Goal: Task Accomplishment & Management: Complete application form

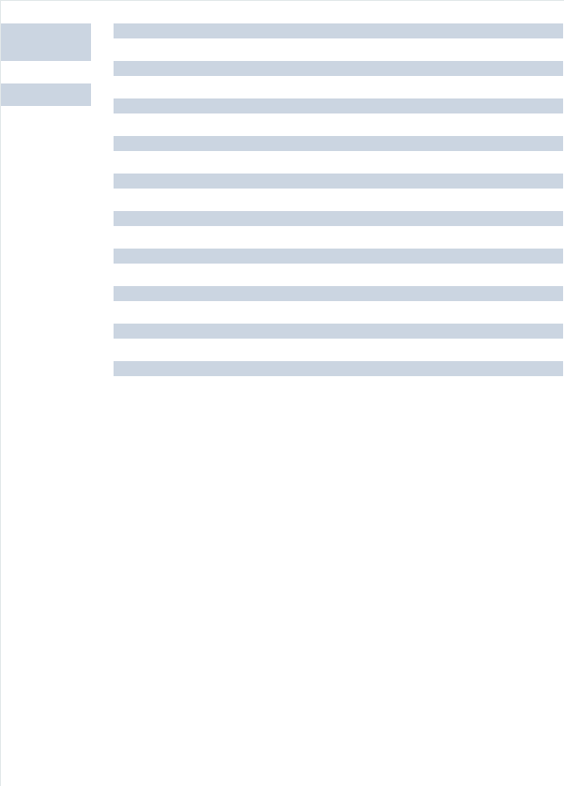
scroll to position [982, 0]
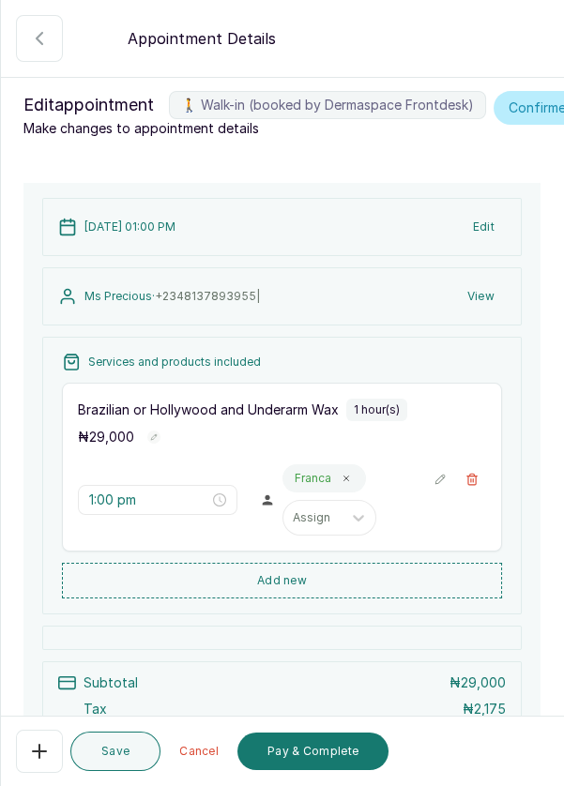
click at [313, 759] on button "Pay & Complete" at bounding box center [312, 751] width 151 height 38
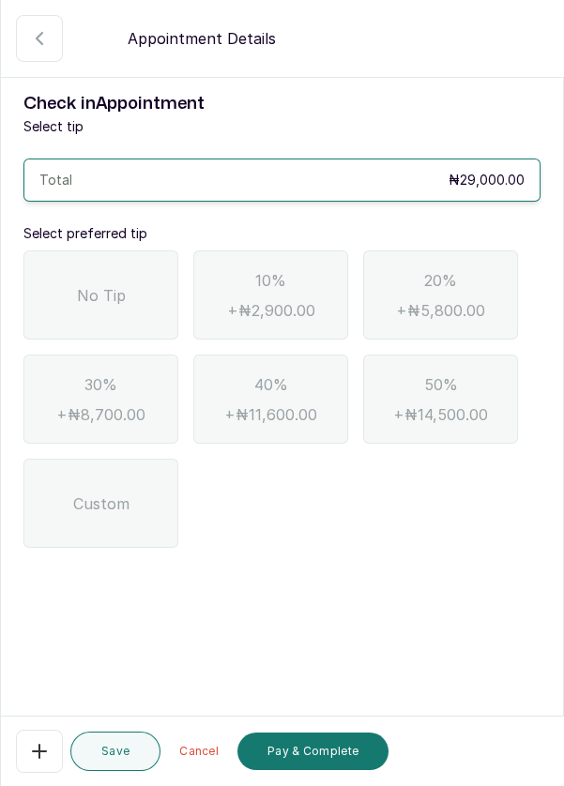
click at [101, 300] on span "No Tip" at bounding box center [101, 295] width 49 height 23
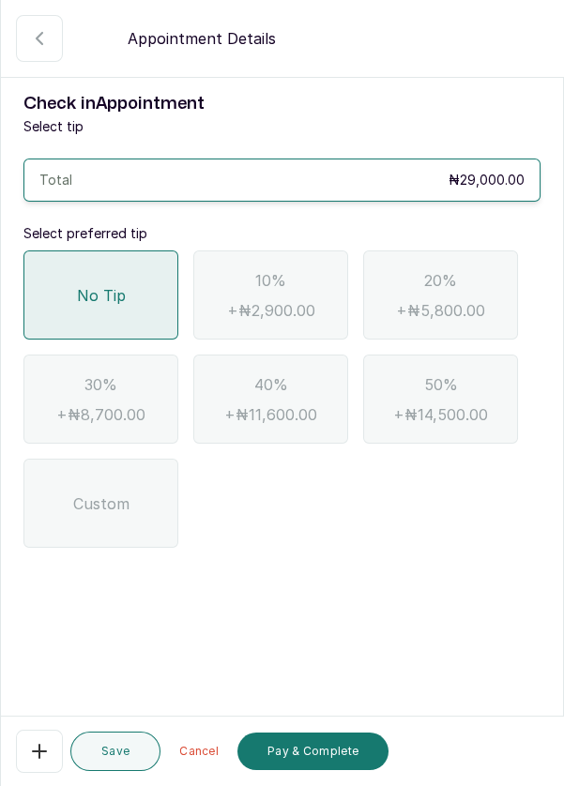
click at [323, 751] on button "Pay & Complete" at bounding box center [312, 751] width 151 height 38
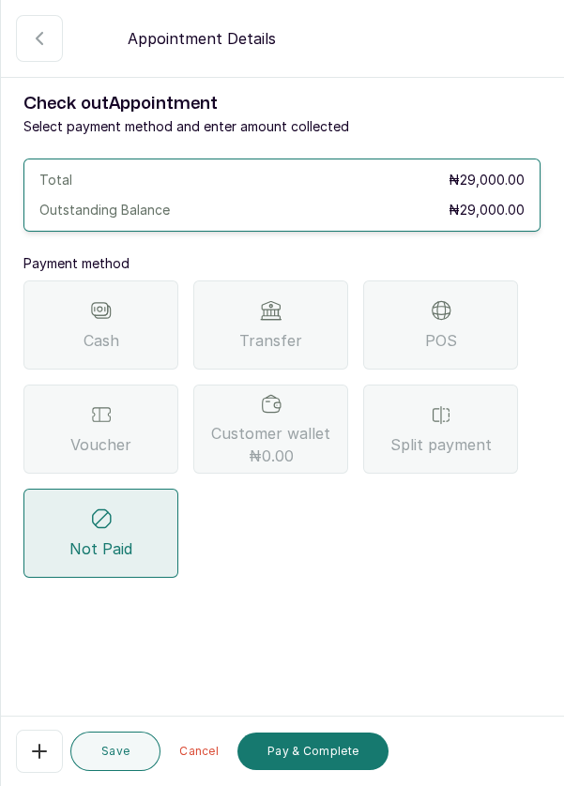
click at [263, 329] on span "Transfer" at bounding box center [270, 340] width 63 height 23
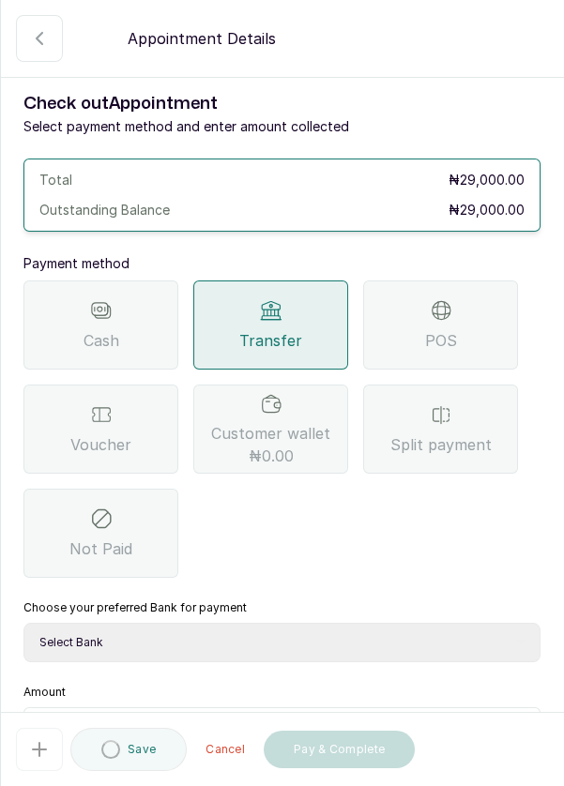
click at [319, 644] on select "Select Bank DERMASPACE ESTHETIC & WELLNESS CENT Sterling Bank DERMASPACEEST/DER…" at bounding box center [281, 642] width 517 height 39
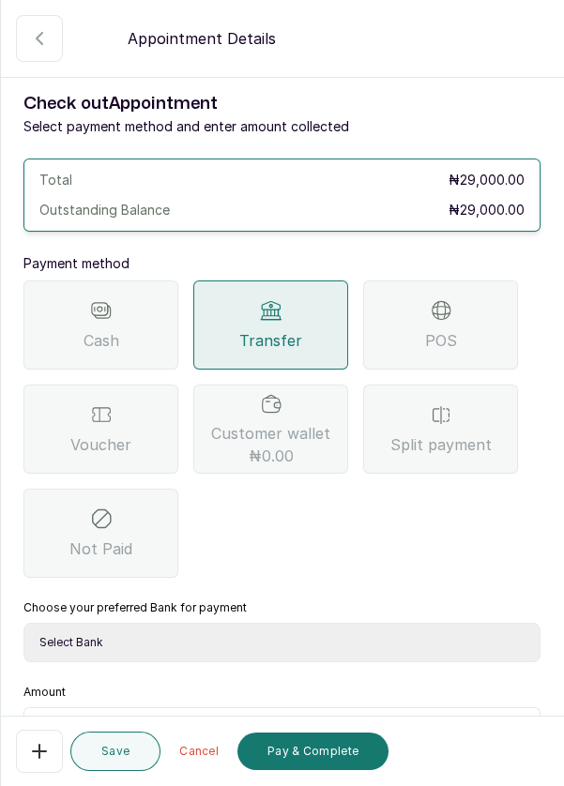
select select "818ea5c0-5b47-4751-8f35-6fc14409c533"
click at [23, 623] on select "Select Bank DERMASPACE ESTHETIC & WELLNESS CENT Sterling Bank DERMASPACEEST/DER…" at bounding box center [281, 642] width 517 height 39
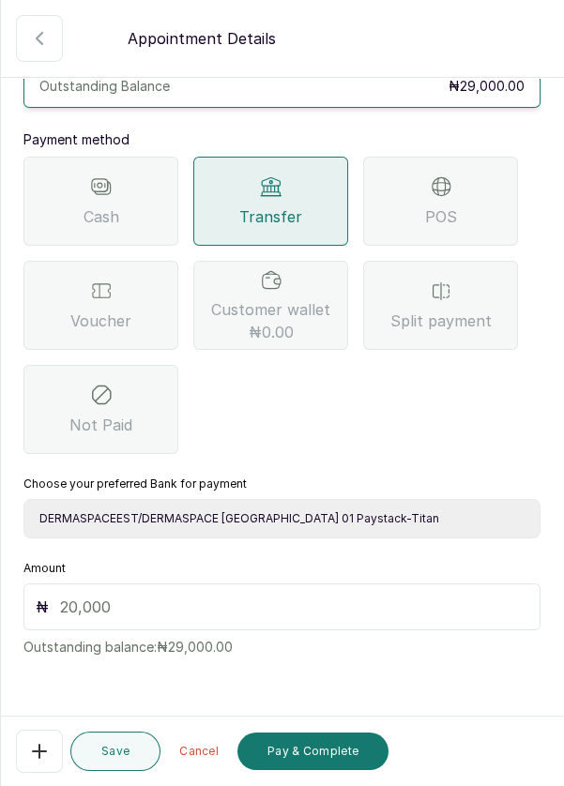
click at [234, 611] on input "text" at bounding box center [294, 606] width 468 height 23
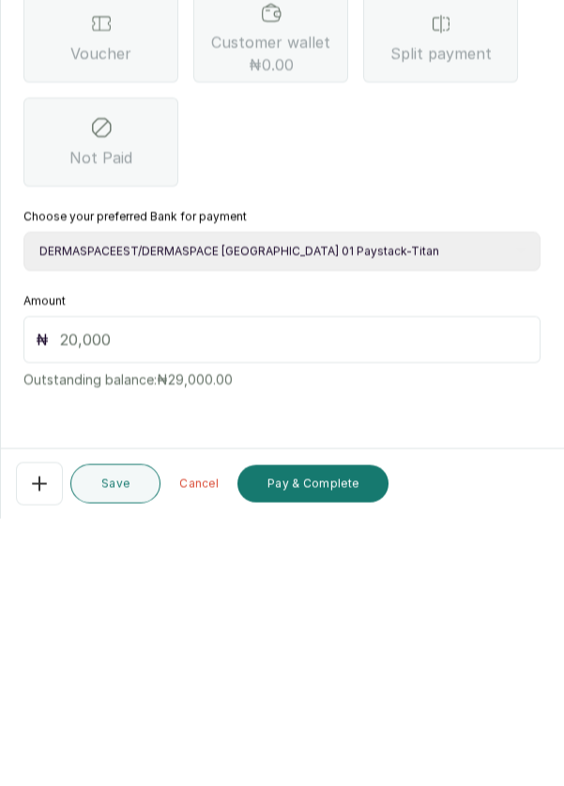
scroll to position [77, 0]
type input "3"
type input "29"
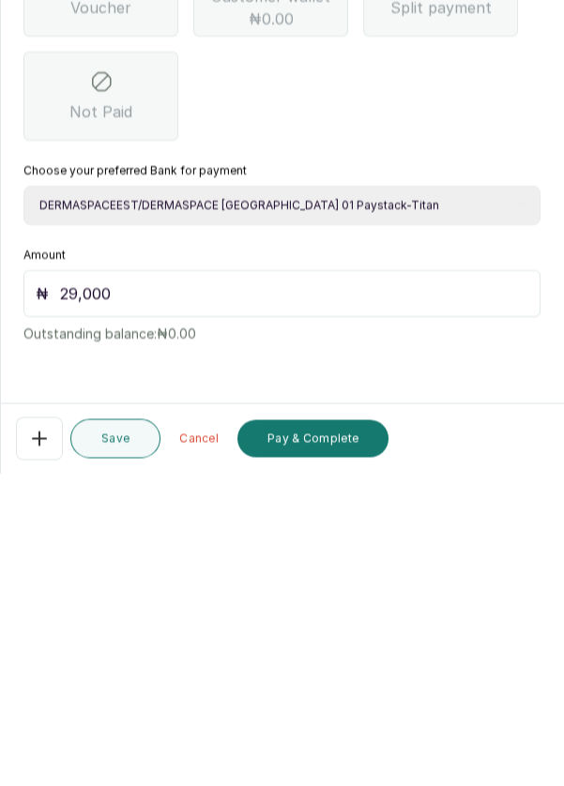
scroll to position [90, 0]
type input "29,000"
click at [365, 696] on form "Back Appointment Details Check out Appointment Select payment method and enter …" at bounding box center [282, 377] width 562 height 1000
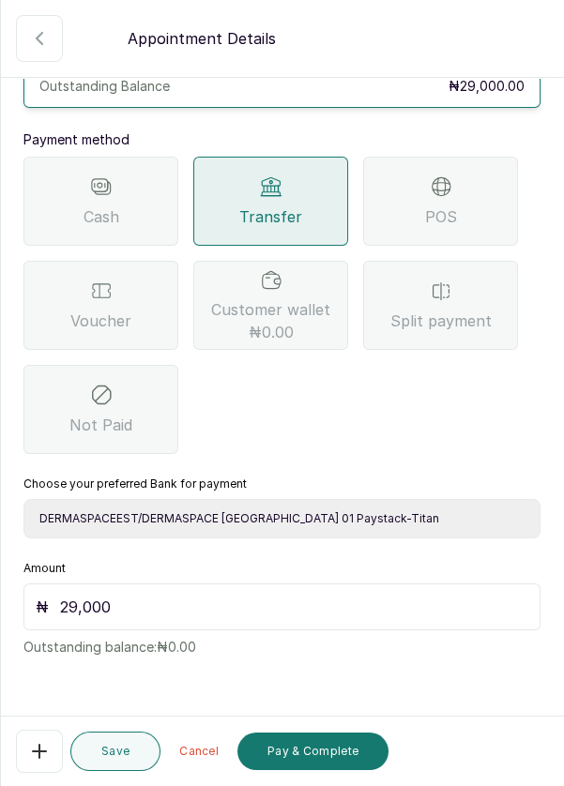
click at [314, 499] on select "Select Bank DERMASPACE ESTHETIC & WELLNESS CENT Sterling Bank DERMASPACEEST/DER…" at bounding box center [281, 518] width 517 height 39
click at [338, 744] on button "Pay & Complete" at bounding box center [312, 751] width 151 height 38
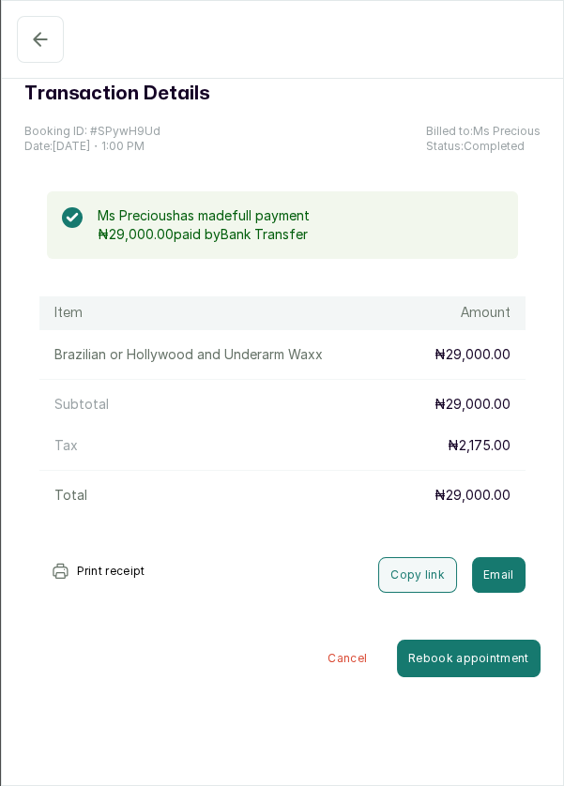
click at [24, 37] on button "Confirmed" at bounding box center [40, 39] width 47 height 47
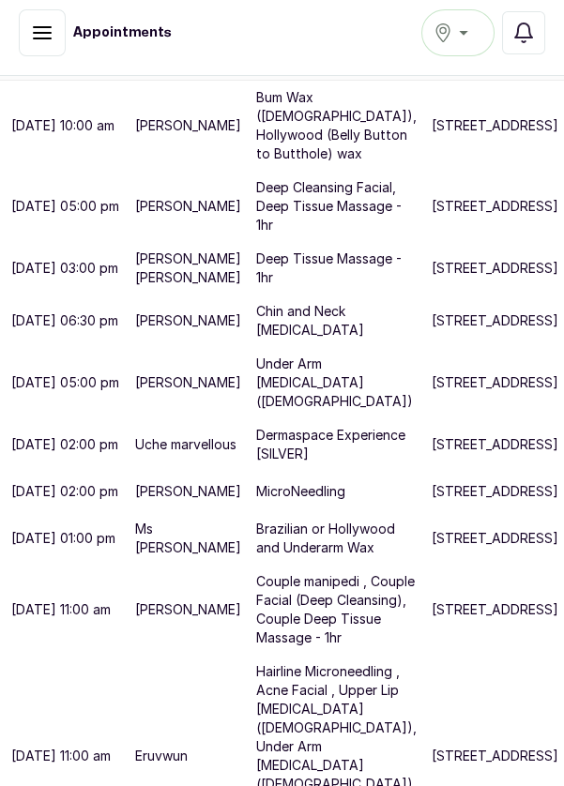
scroll to position [368, 0]
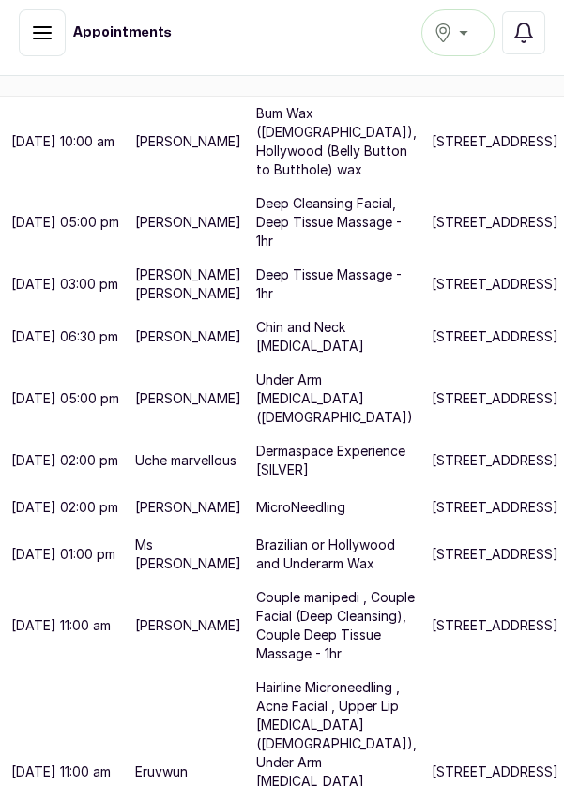
click at [190, 151] on p "[PERSON_NAME]" at bounding box center [188, 141] width 106 height 19
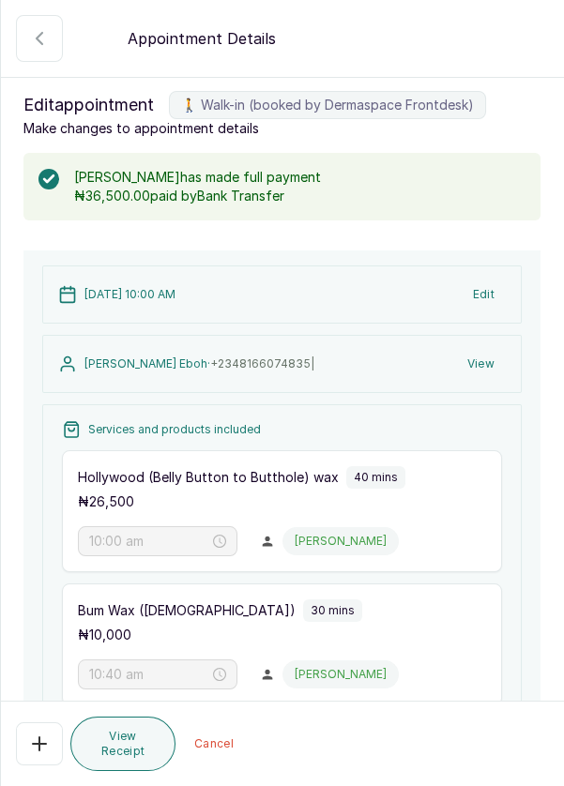
click at [28, 42] on icon "button" at bounding box center [39, 38] width 23 height 23
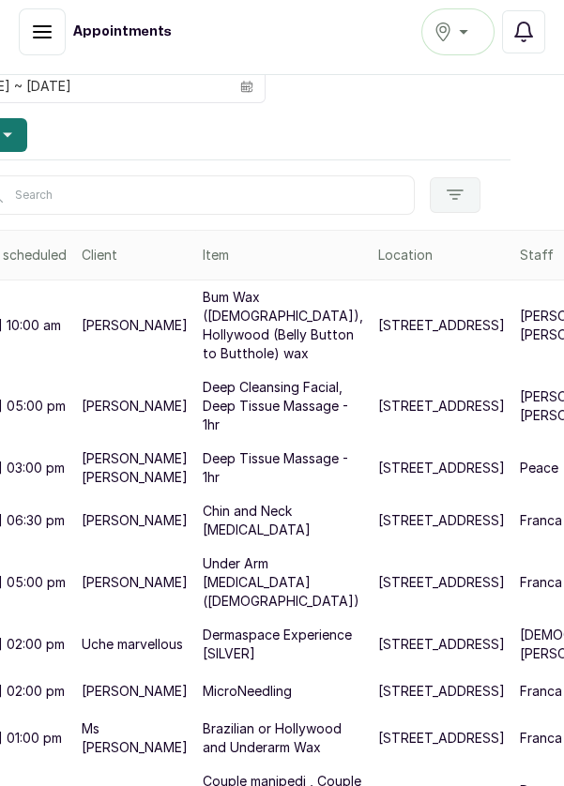
scroll to position [0, 53]
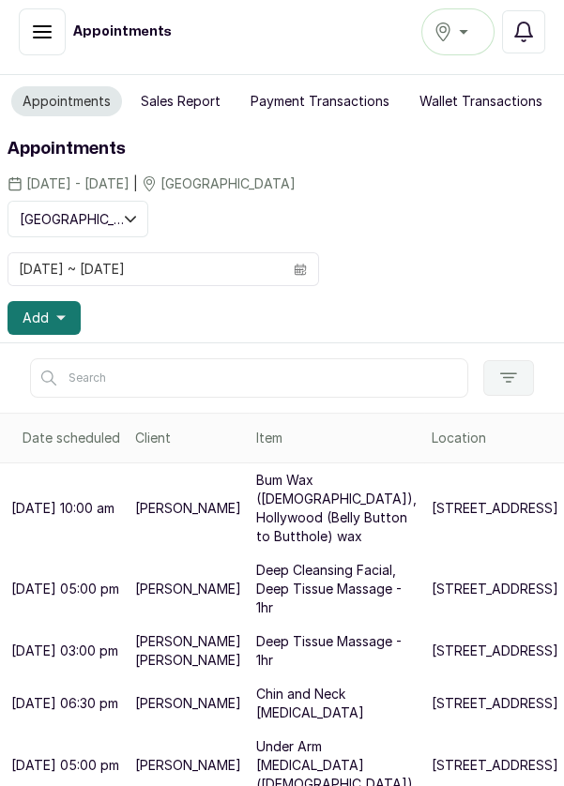
click at [68, 301] on button "Add" at bounding box center [44, 318] width 73 height 34
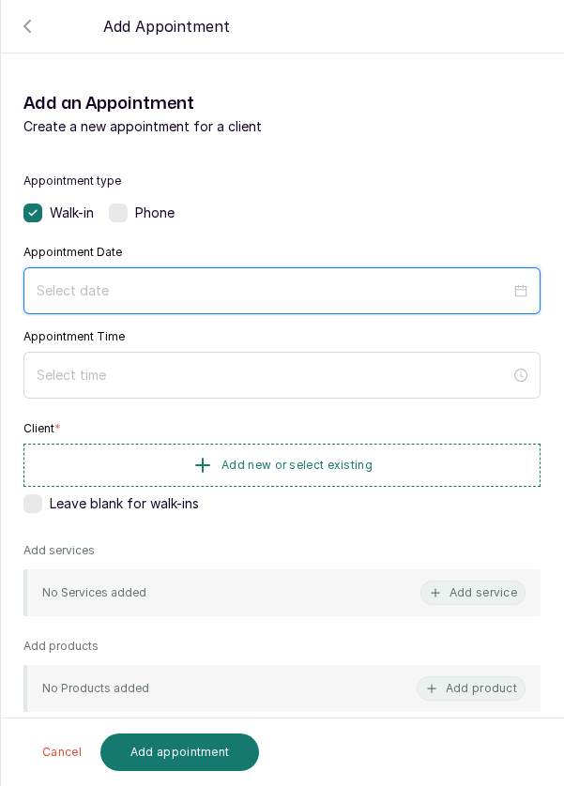
click at [189, 282] on input at bounding box center [274, 290] width 474 height 21
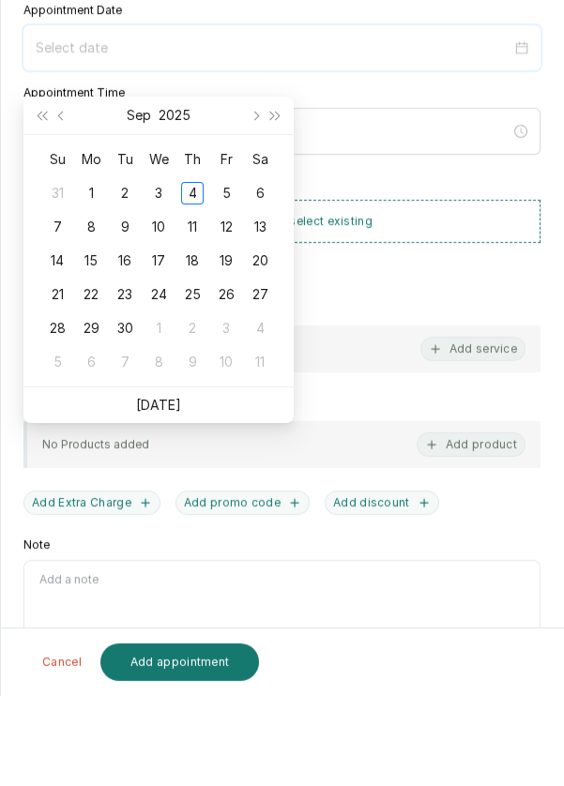
scroll to position [33, 0]
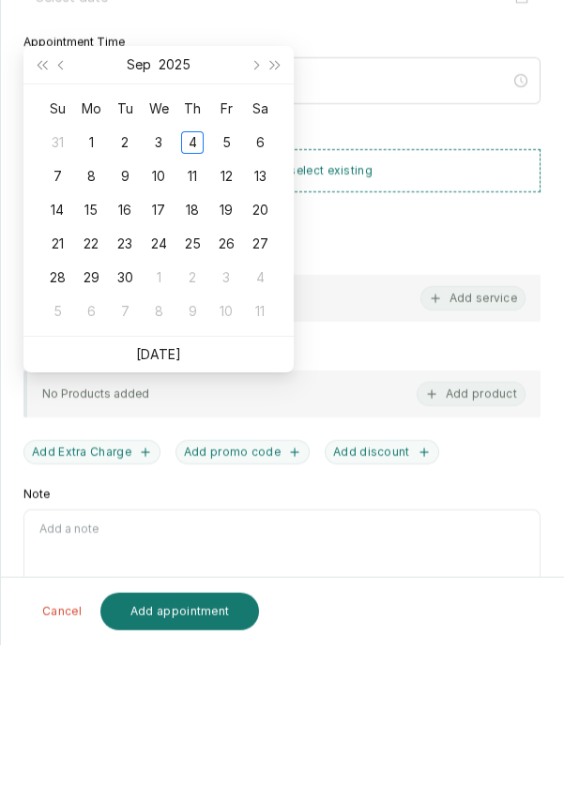
click at [164, 487] on link "[DATE]" at bounding box center [158, 495] width 45 height 16
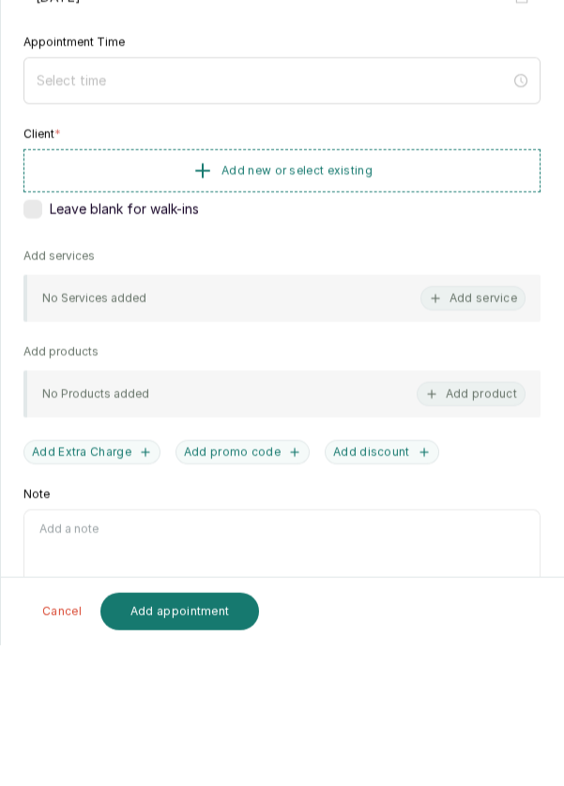
type input "[DATE]"
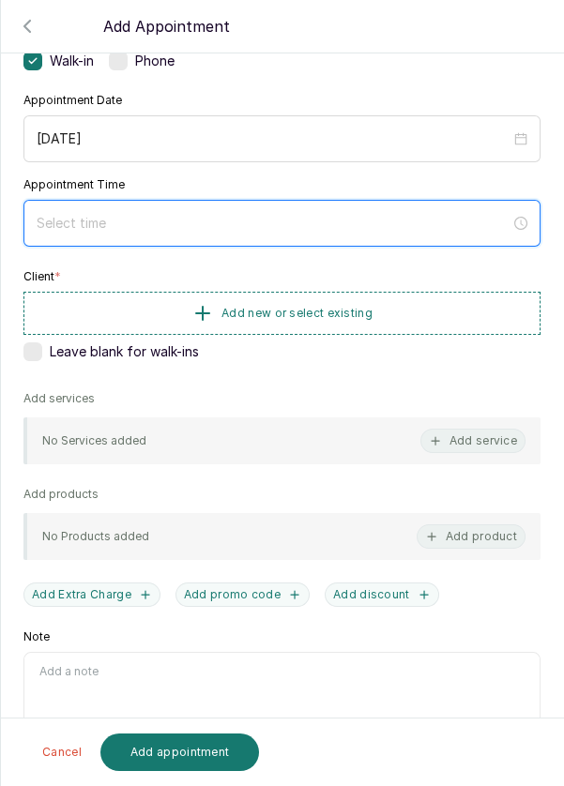
click at [389, 218] on input at bounding box center [274, 223] width 474 height 21
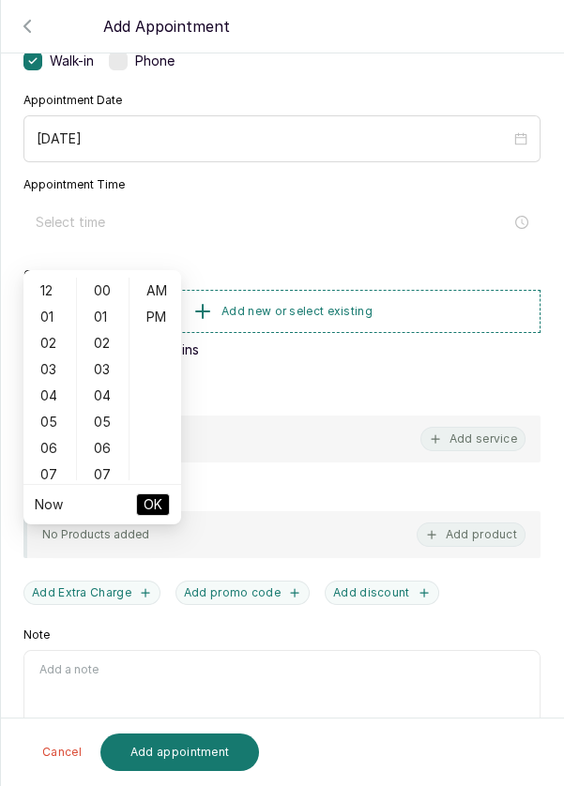
click at [53, 278] on div "12" at bounding box center [49, 291] width 45 height 26
click at [162, 304] on div "PM" at bounding box center [155, 317] width 45 height 26
type input "12:00 pm"
click at [148, 487] on span "OK" at bounding box center [152, 505] width 19 height 36
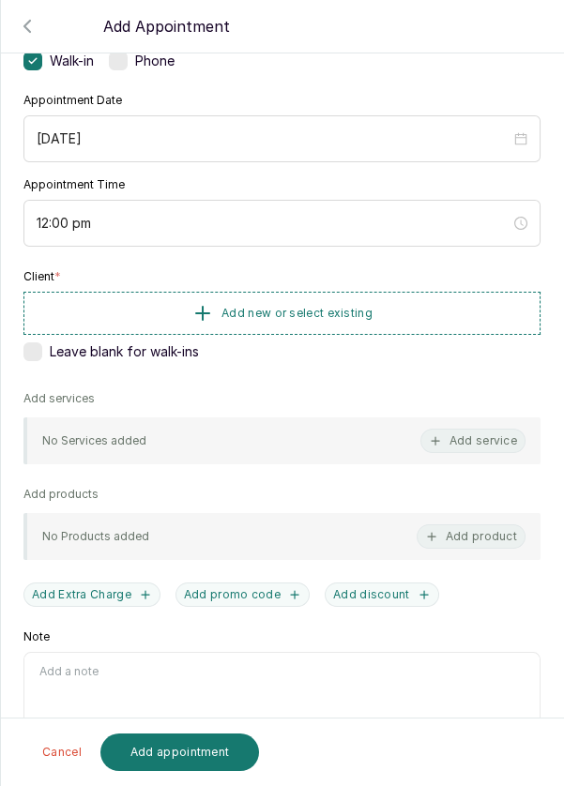
click at [419, 303] on button "Add new or select existing" at bounding box center [281, 313] width 517 height 43
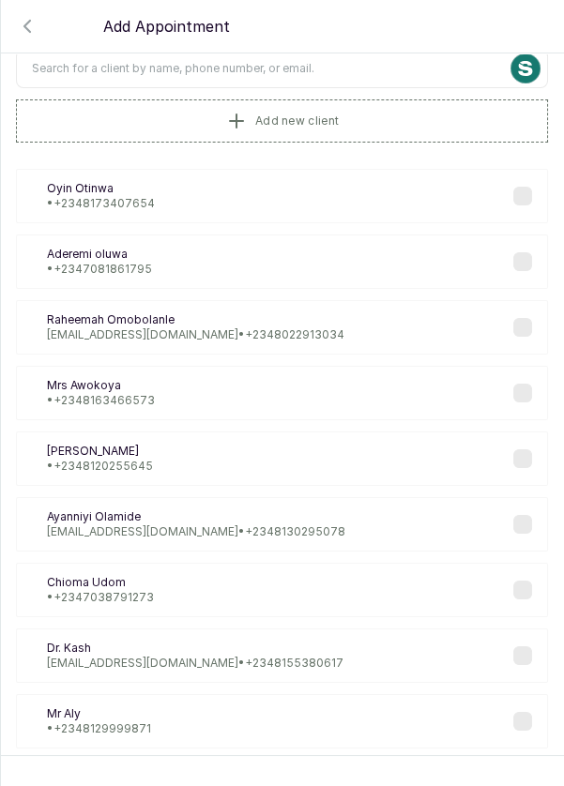
scroll to position [0, 0]
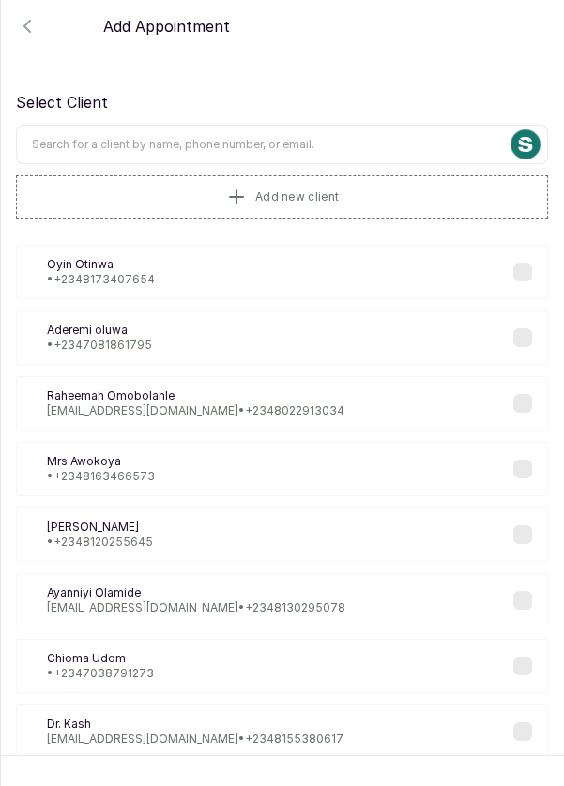
click at [313, 136] on input "text" at bounding box center [282, 144] width 532 height 39
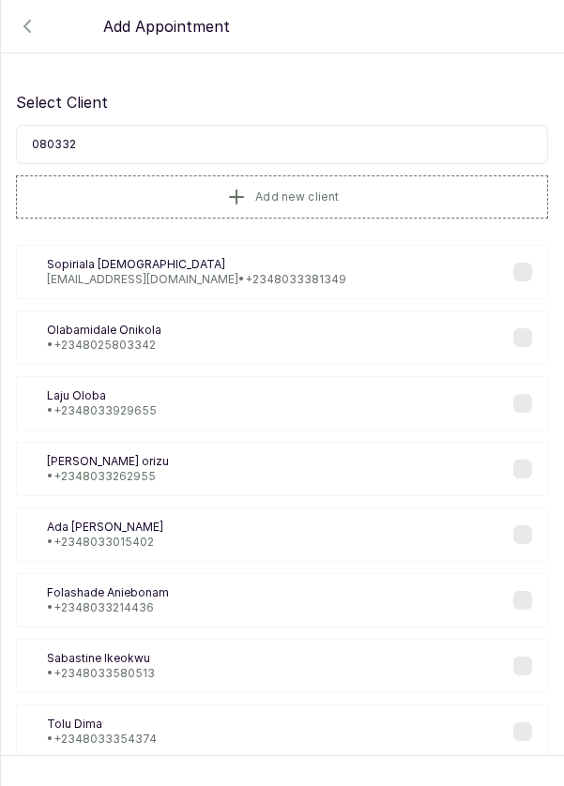
type input "0803328"
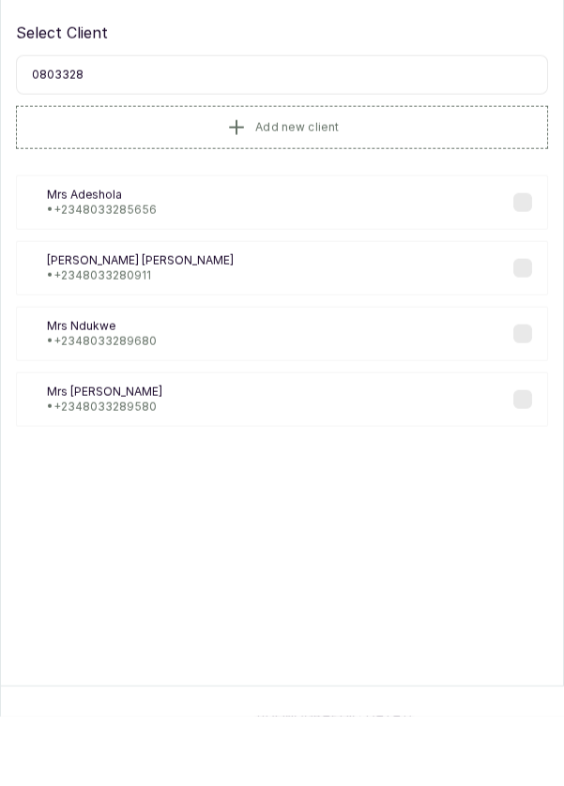
scroll to position [33, 0]
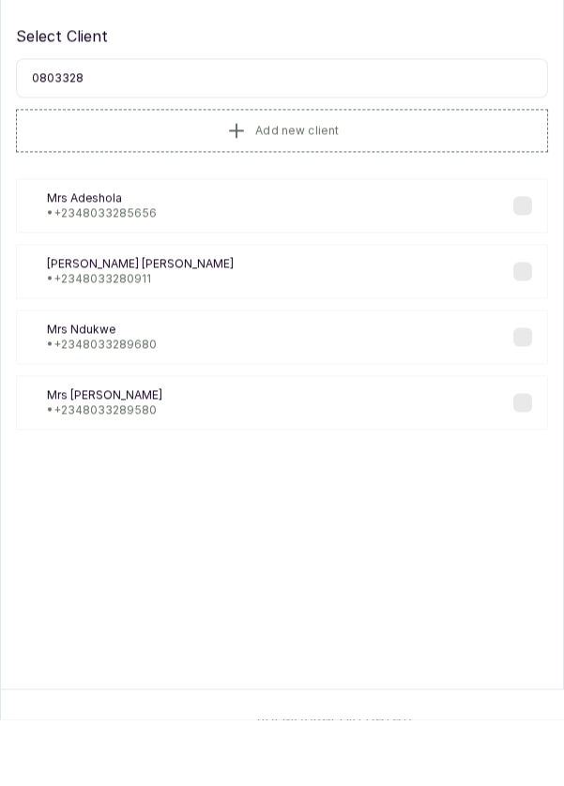
click at [196, 389] on div "MN [PERSON_NAME] • [PHONE_NUMBER]" at bounding box center [282, 403] width 532 height 54
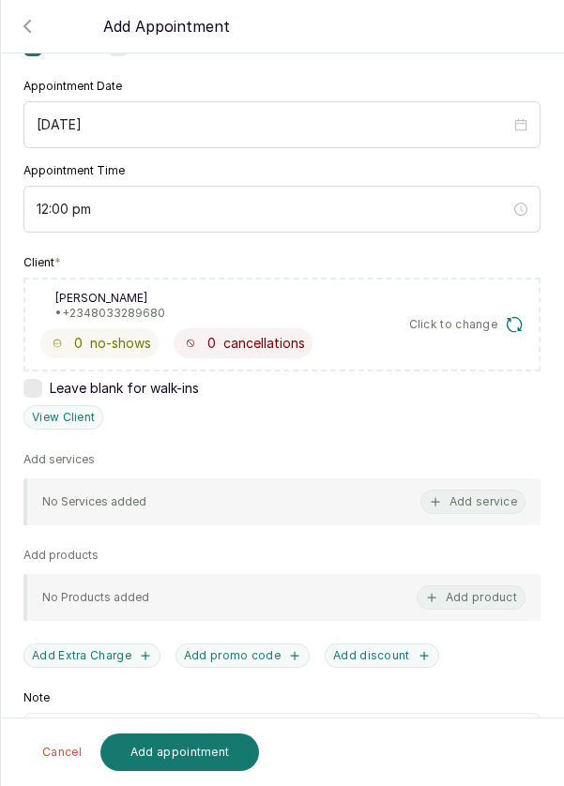
scroll to position [167, 0]
click at [492, 495] on button "Add service" at bounding box center [472, 501] width 105 height 24
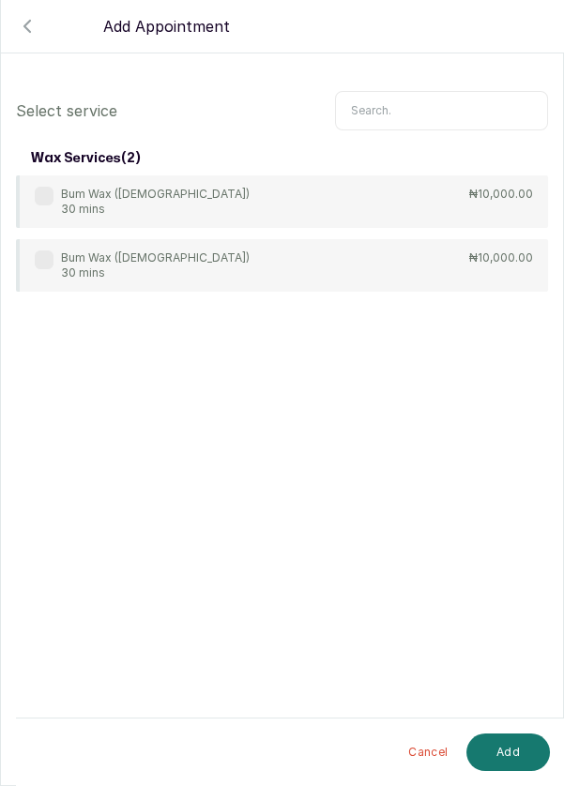
scroll to position [76, 0]
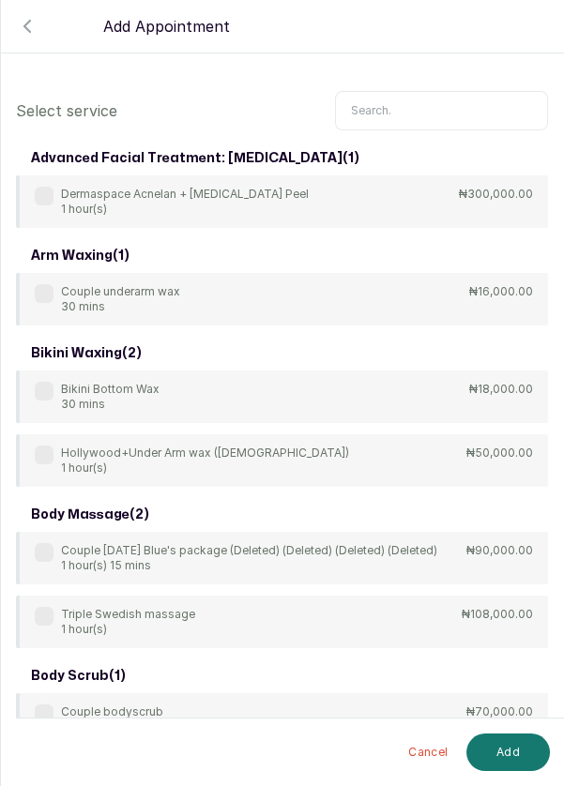
click at [413, 96] on input "text" at bounding box center [441, 110] width 213 height 39
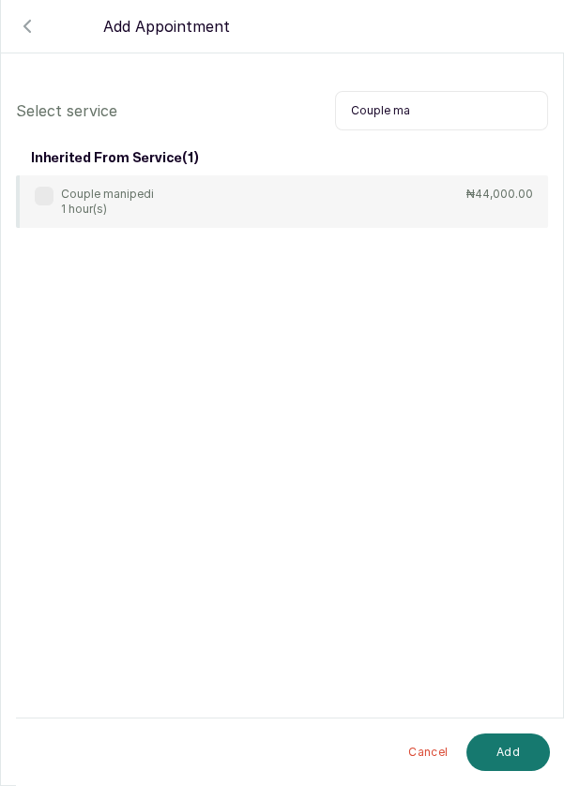
type input "Couple ma"
click at [36, 195] on label at bounding box center [44, 196] width 19 height 19
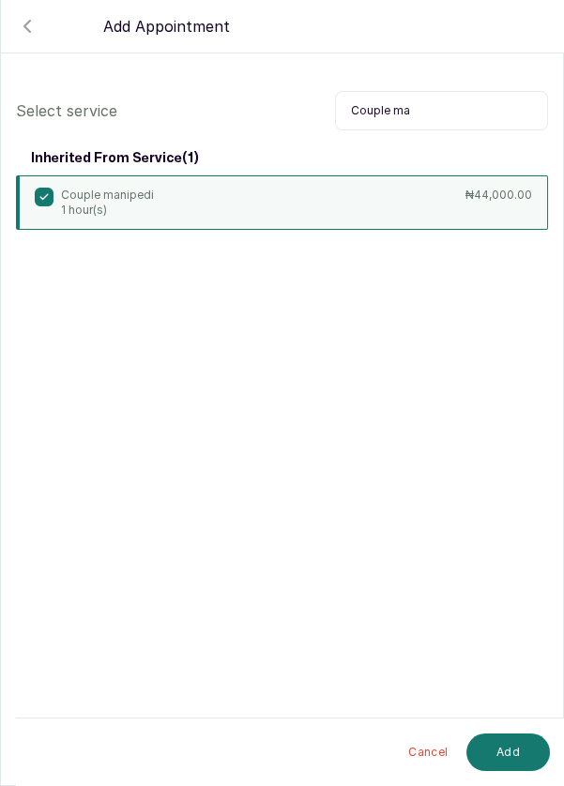
click at [512, 770] on button "Add" at bounding box center [507, 752] width 83 height 38
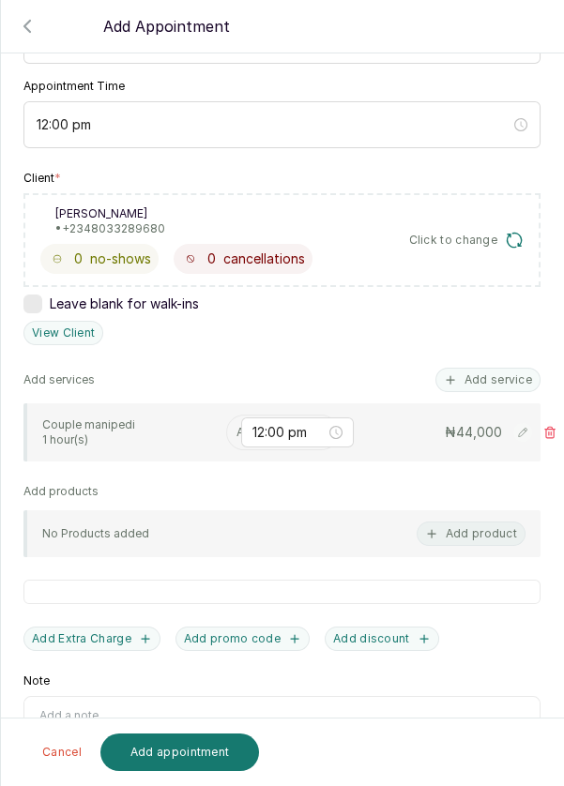
scroll to position [254, 0]
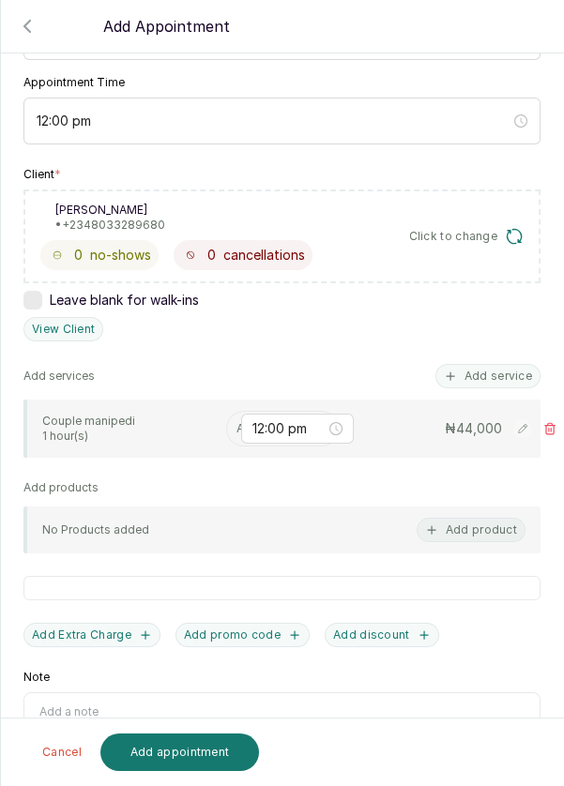
click at [236, 422] on input "text" at bounding box center [237, 428] width 3 height 13
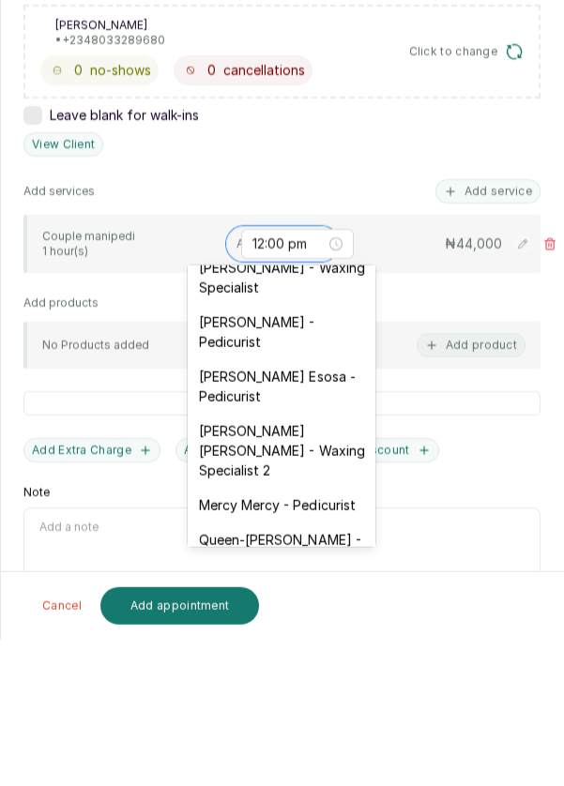
scroll to position [187, 0]
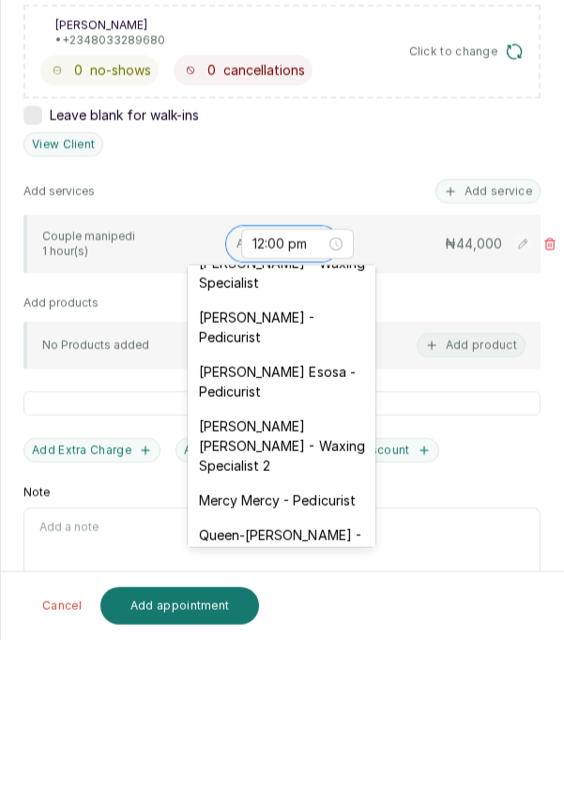
click at [334, 473] on div "[PERSON_NAME] - Pedicurist" at bounding box center [282, 473] width 188 height 54
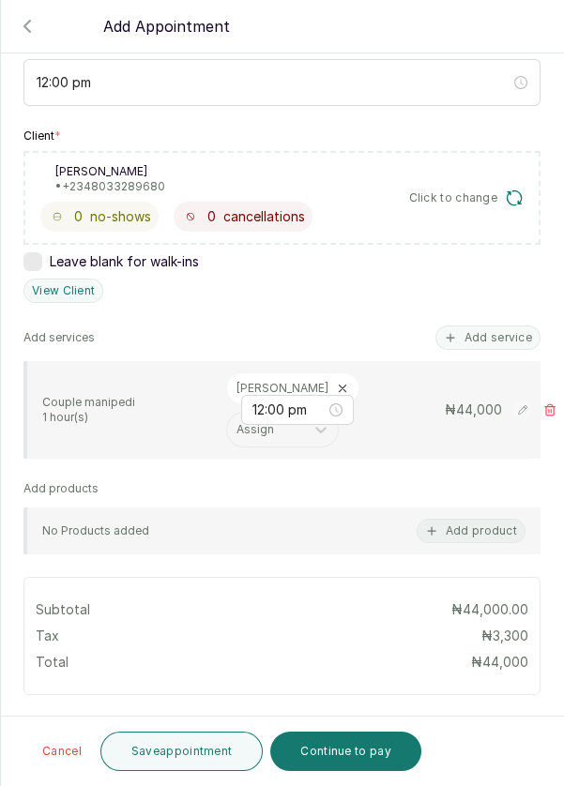
click at [508, 325] on button "Add service" at bounding box center [487, 337] width 105 height 24
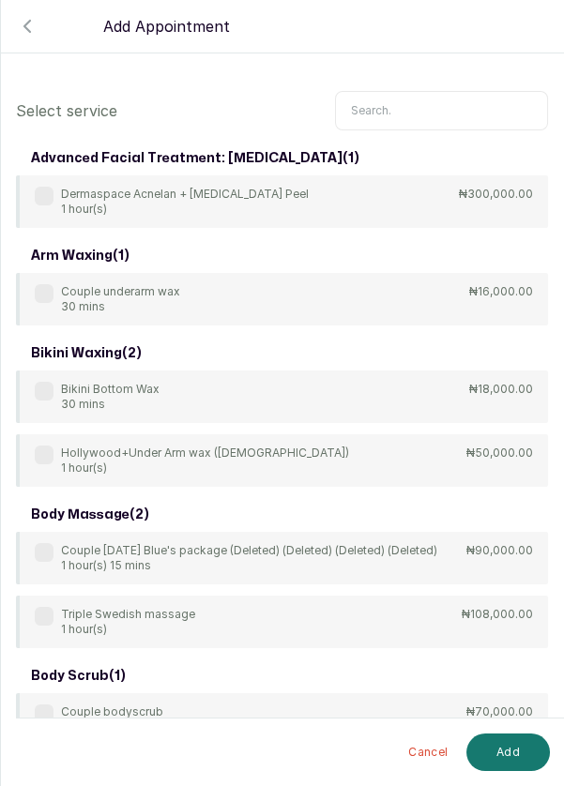
scroll to position [0, 0]
click at [390, 102] on input "text" at bounding box center [441, 110] width 213 height 39
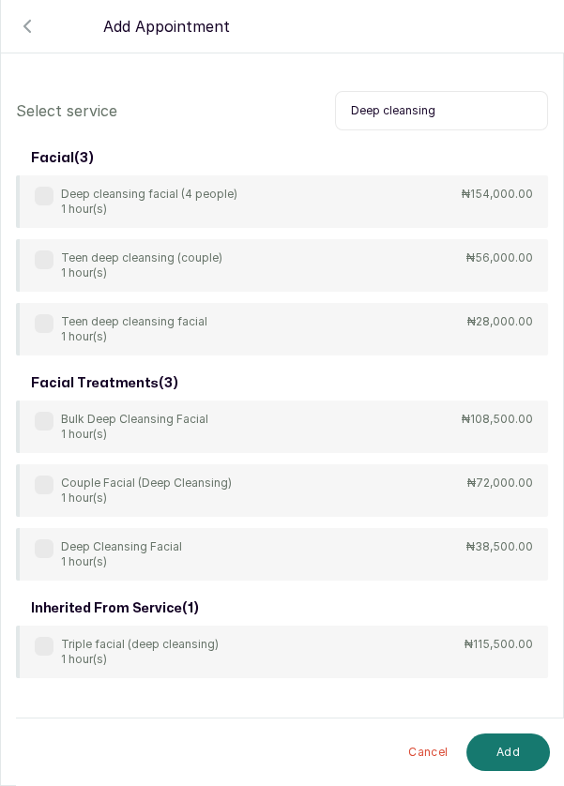
scroll to position [9, 0]
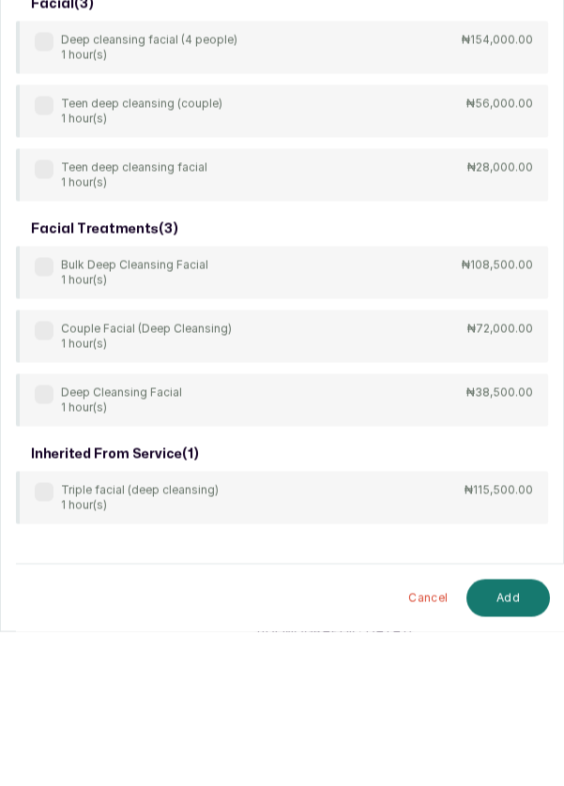
type input "Deep cleansing"
click at [38, 542] on label at bounding box center [44, 548] width 19 height 19
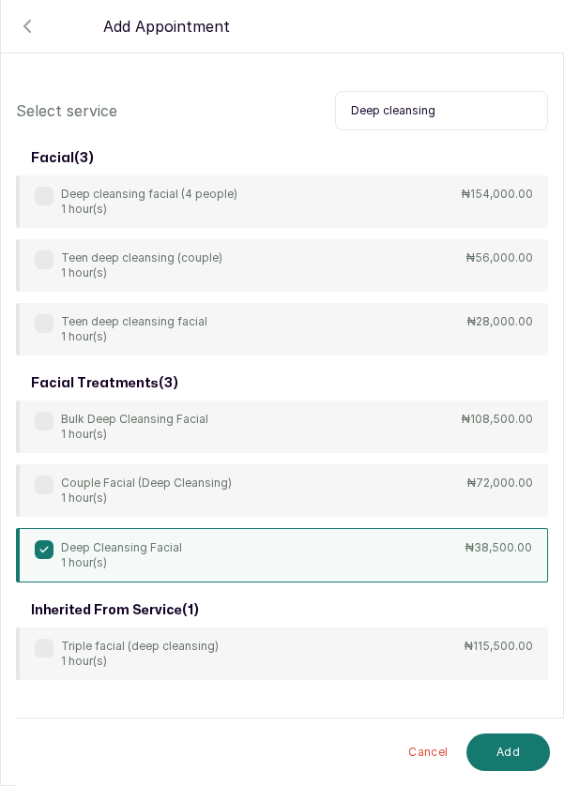
click at [495, 753] on button "Add" at bounding box center [507, 752] width 83 height 38
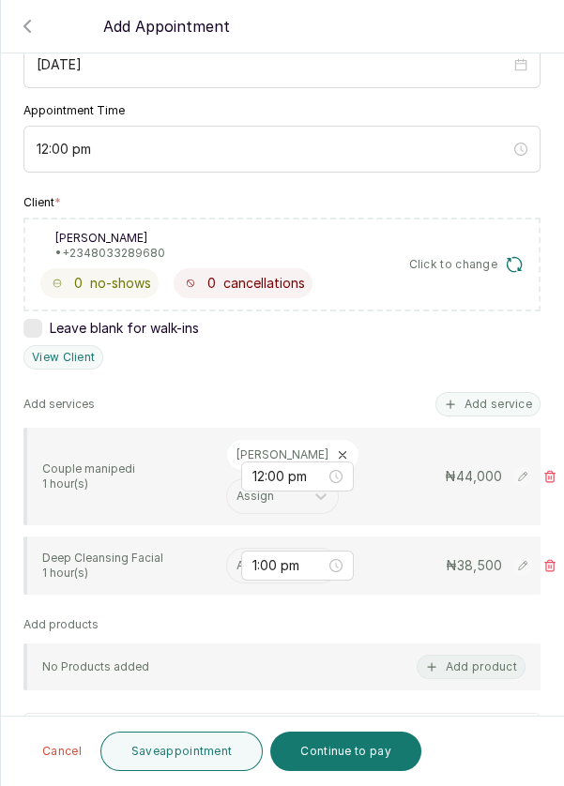
scroll to position [231, 0]
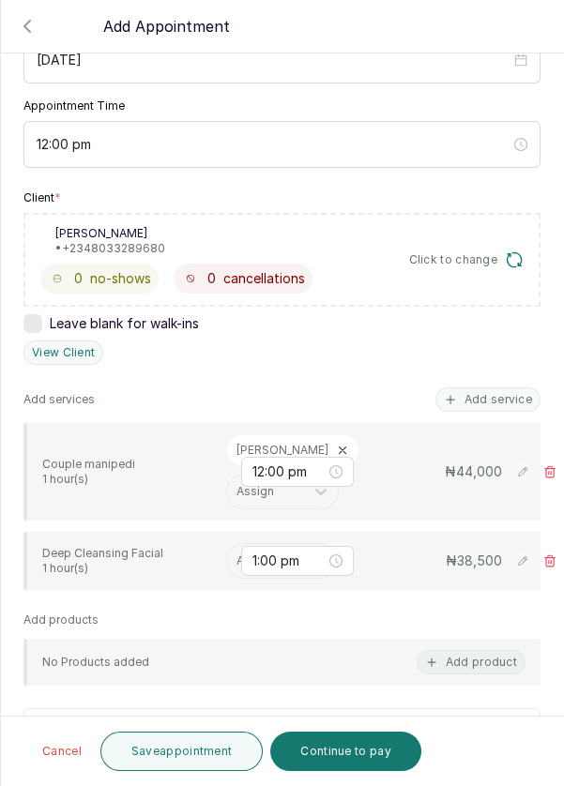
click at [236, 567] on input "text" at bounding box center [237, 560] width 3 height 13
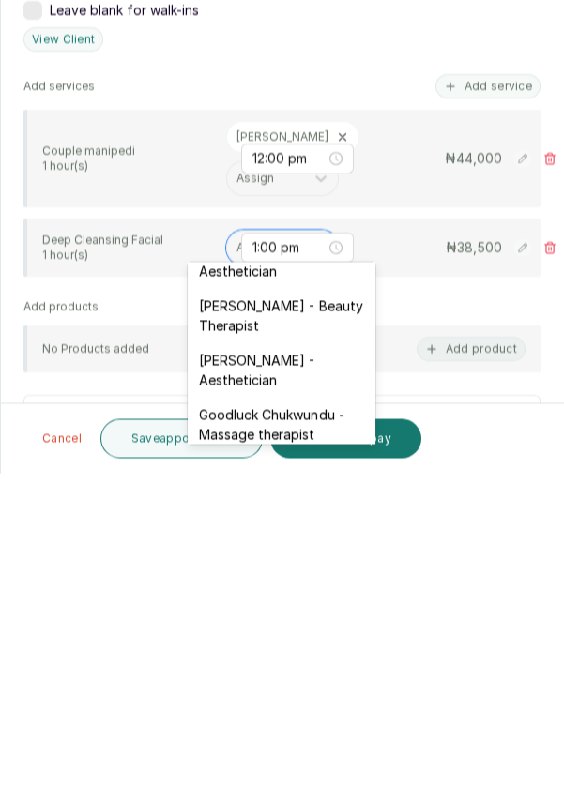
scroll to position [544, 0]
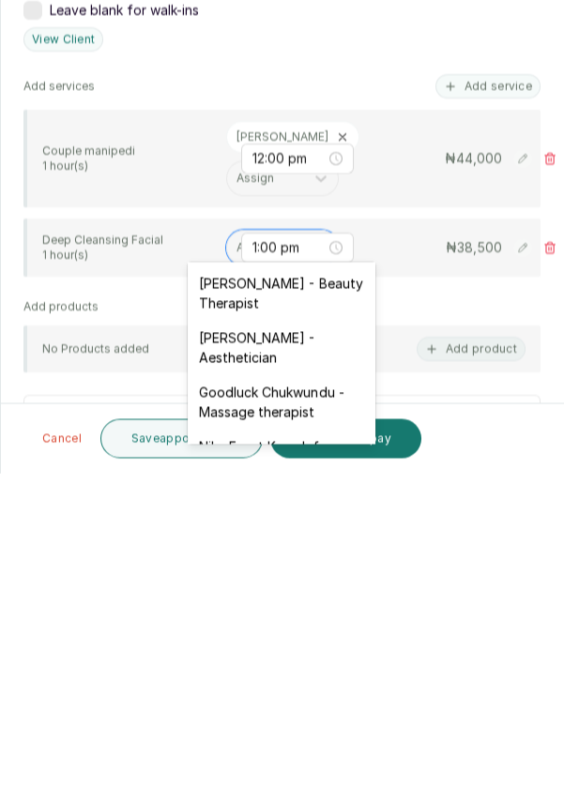
click at [283, 642] on div "[PERSON_NAME] - Aesthetician" at bounding box center [282, 660] width 188 height 54
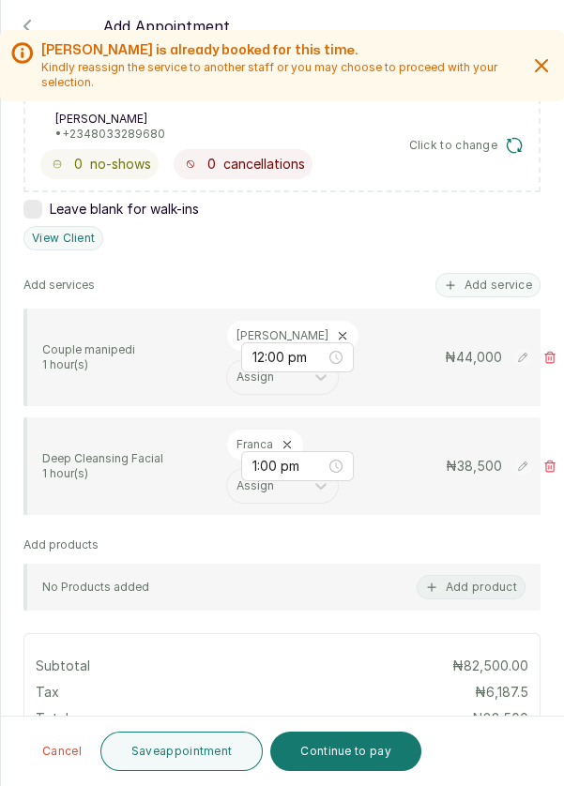
scroll to position [347, 0]
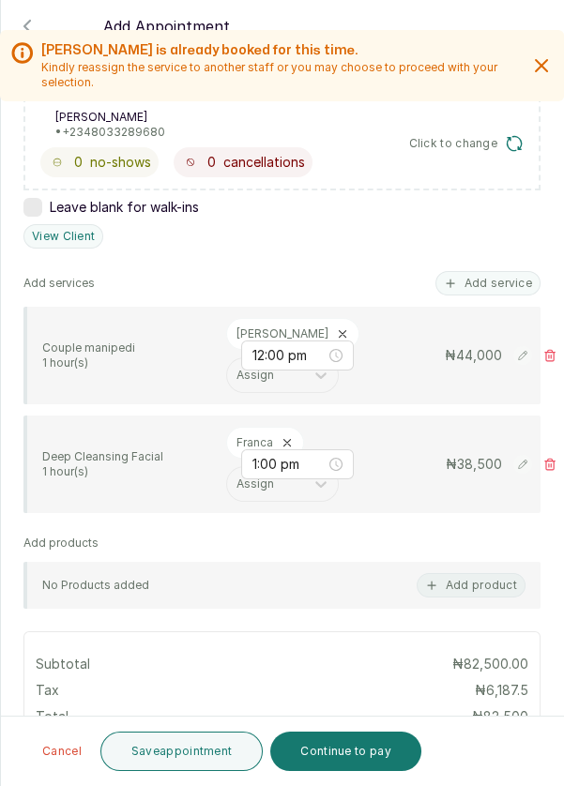
click at [487, 271] on button "Add service" at bounding box center [487, 283] width 105 height 24
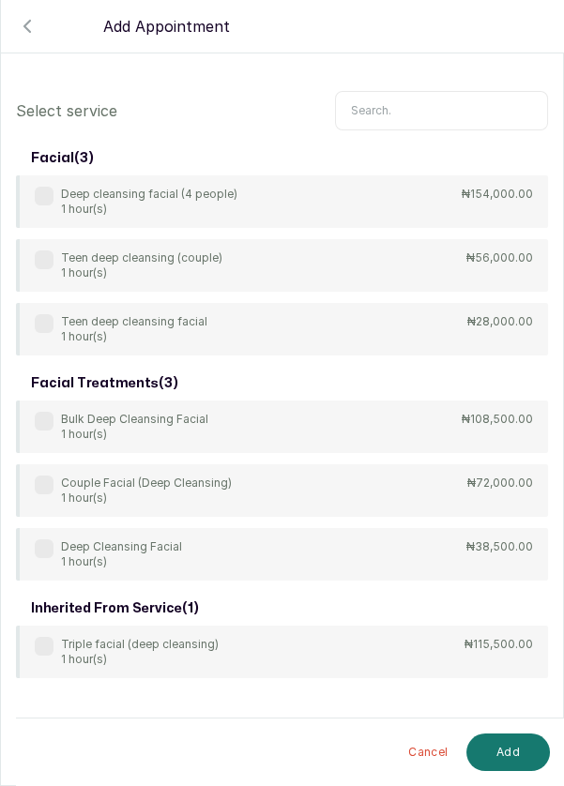
scroll to position [0, 0]
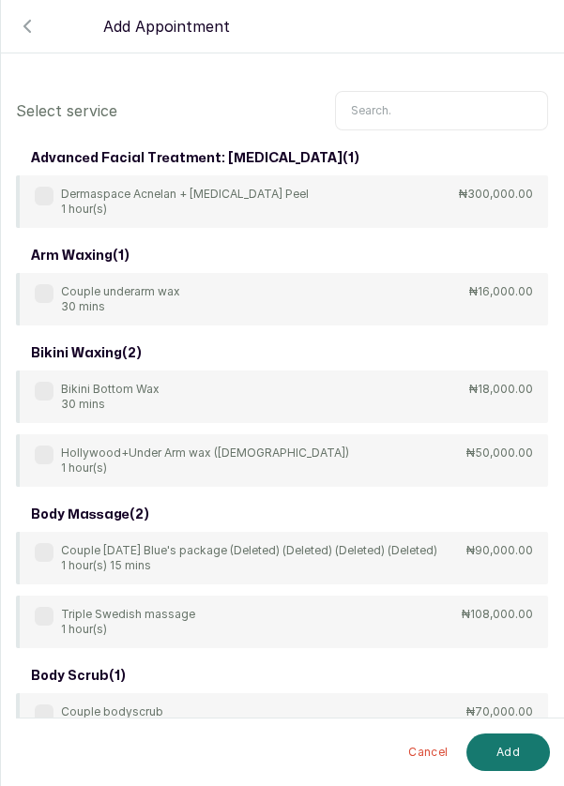
click at [489, 72] on section "Back Add Appointment Select service advanced facial treatment: [MEDICAL_DATA] (…" at bounding box center [282, 393] width 564 height 786
click at [491, 104] on input "text" at bounding box center [441, 110] width 213 height 39
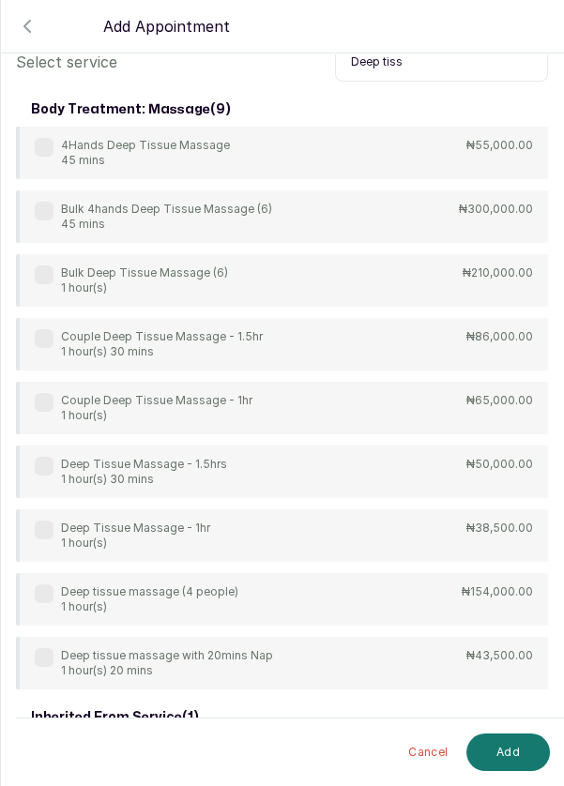
scroll to position [9, 0]
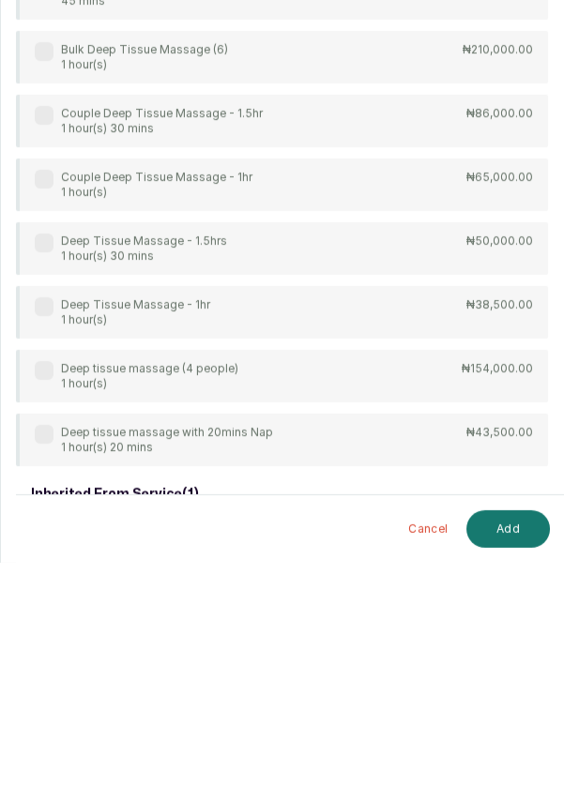
type input "Deep tiss"
click at [42, 534] on label at bounding box center [44, 529] width 19 height 19
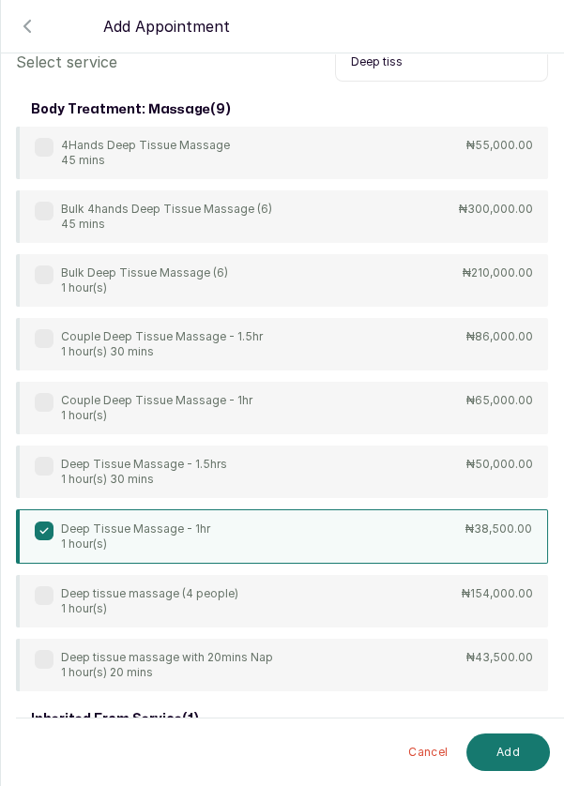
click at [520, 765] on button "Add" at bounding box center [507, 752] width 83 height 38
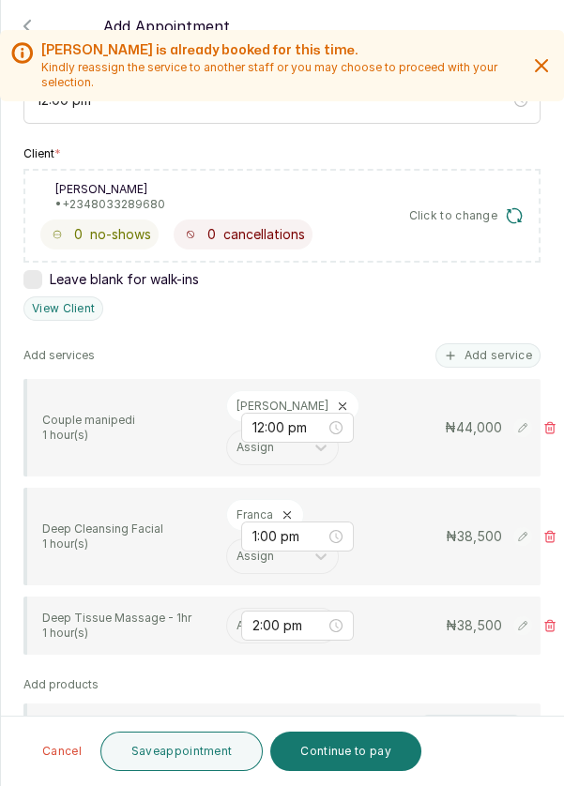
scroll to position [276, 0]
click at [236, 631] on input "text" at bounding box center [237, 624] width 3 height 13
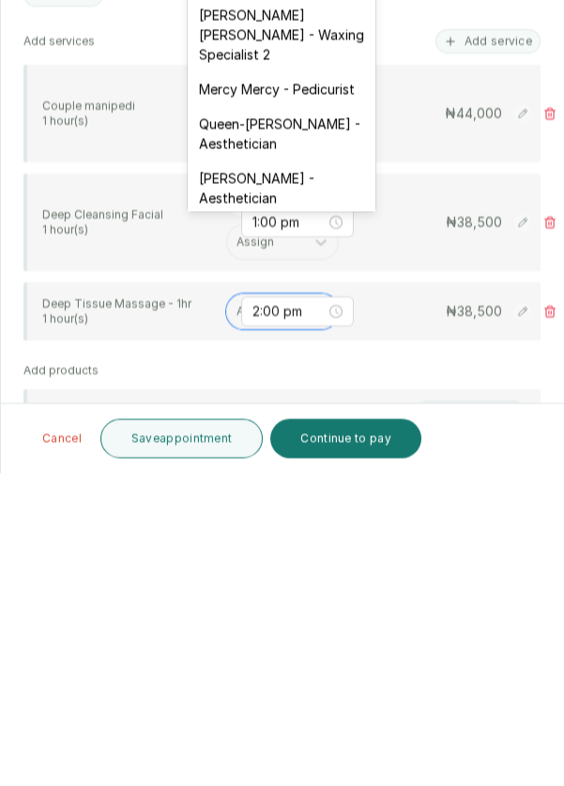
scroll to position [263, 0]
click at [300, 338] on div "[PERSON_NAME] [PERSON_NAME] - Waxing Specialist 2" at bounding box center [282, 346] width 188 height 74
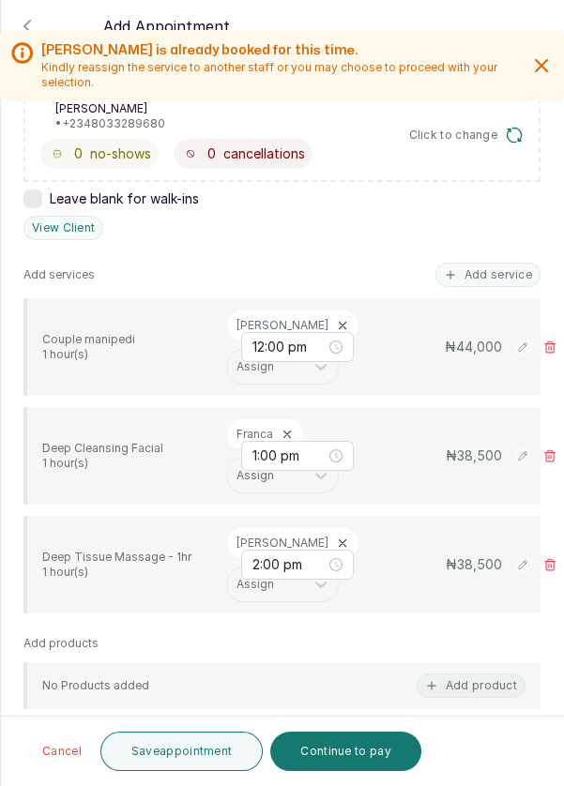
scroll to position [356, 0]
click at [518, 262] on button "Add service" at bounding box center [487, 274] width 105 height 24
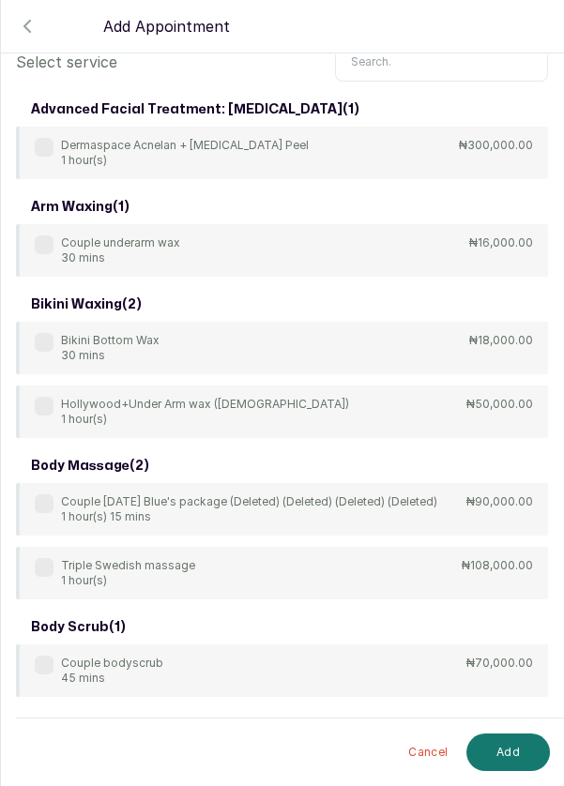
scroll to position [9, 0]
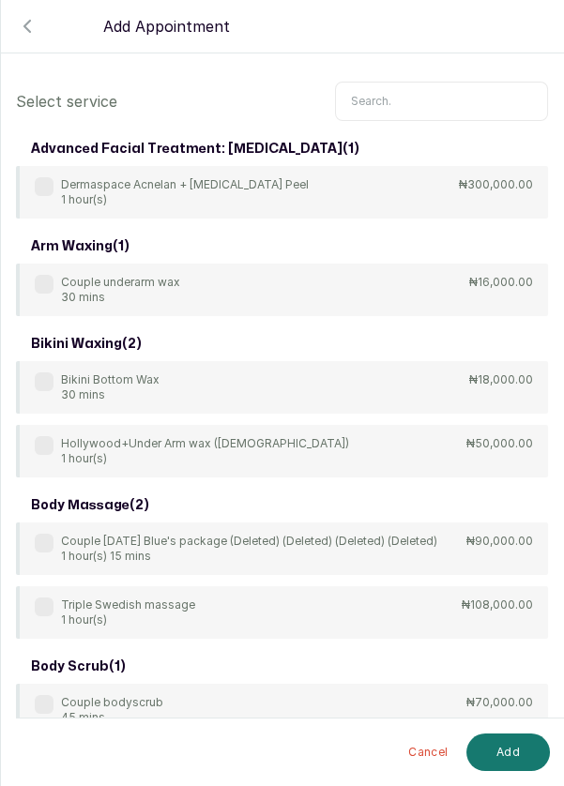
click at [413, 82] on input "text" at bounding box center [441, 101] width 213 height 39
type input "F"
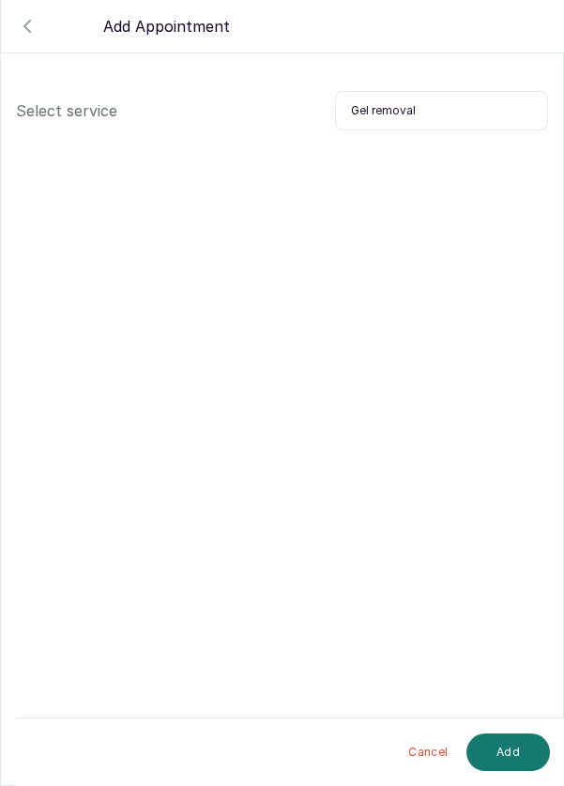
scroll to position [37, 0]
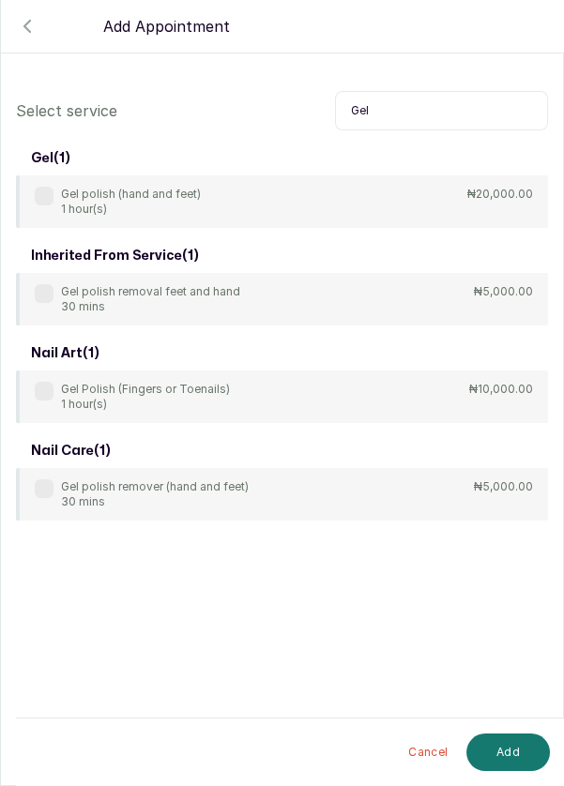
type input "Gel"
click at [56, 284] on div "Gel polish removal feet and hand 30 mins" at bounding box center [137, 299] width 205 height 30
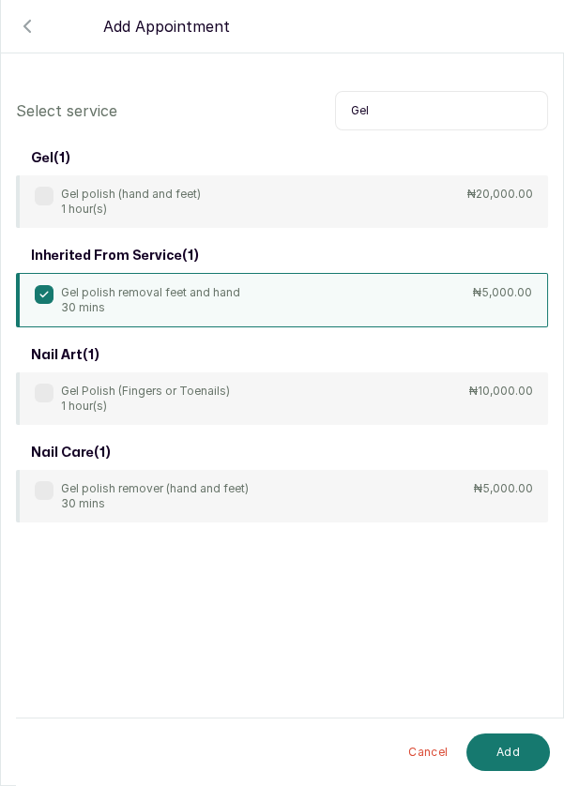
click at [523, 761] on button "Add" at bounding box center [507, 752] width 83 height 38
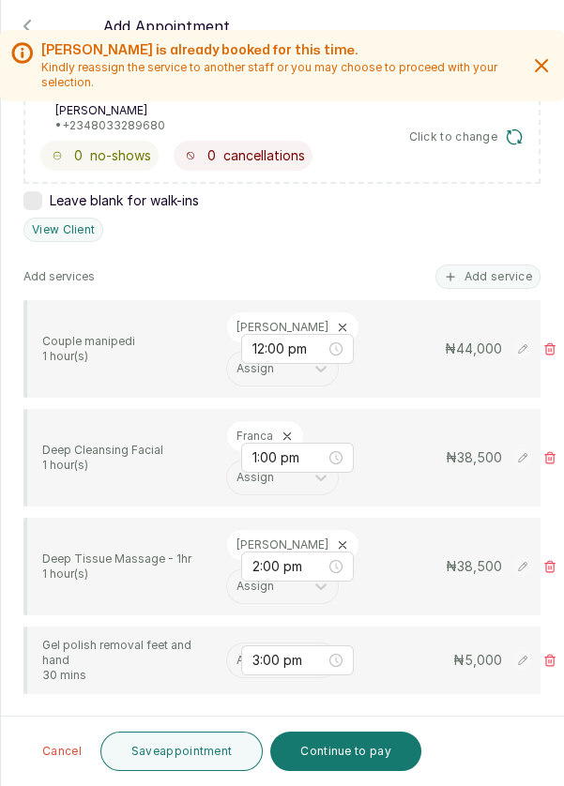
scroll to position [355, 0]
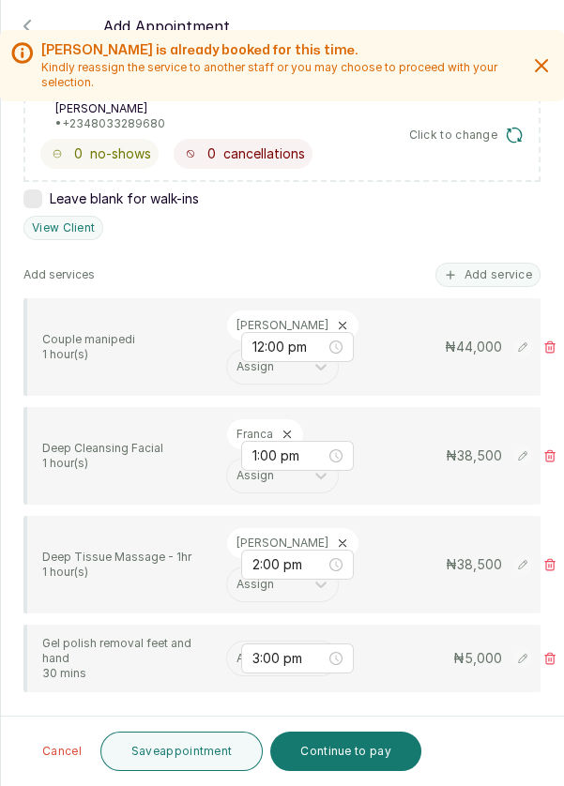
click at [236, 652] on input "text" at bounding box center [237, 658] width 3 height 13
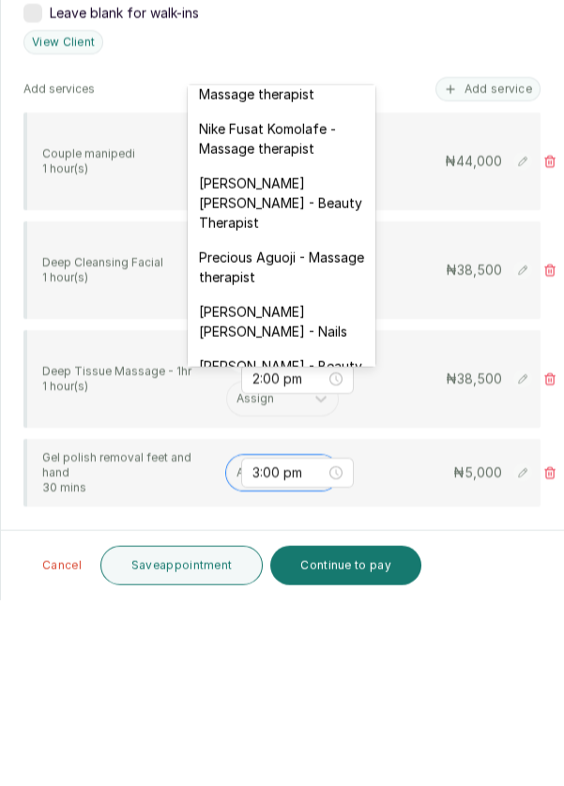
scroll to position [690, 0]
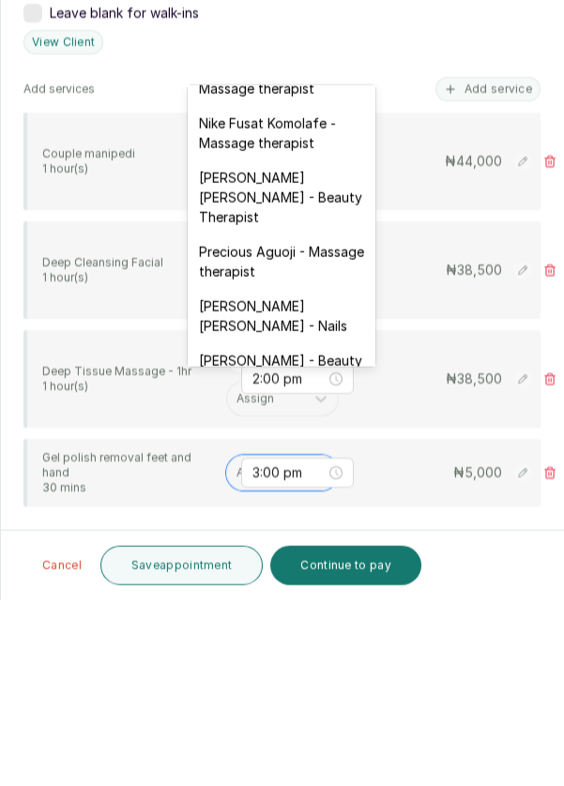
click at [307, 474] on div "[PERSON_NAME] [PERSON_NAME] - Nails" at bounding box center [282, 501] width 188 height 54
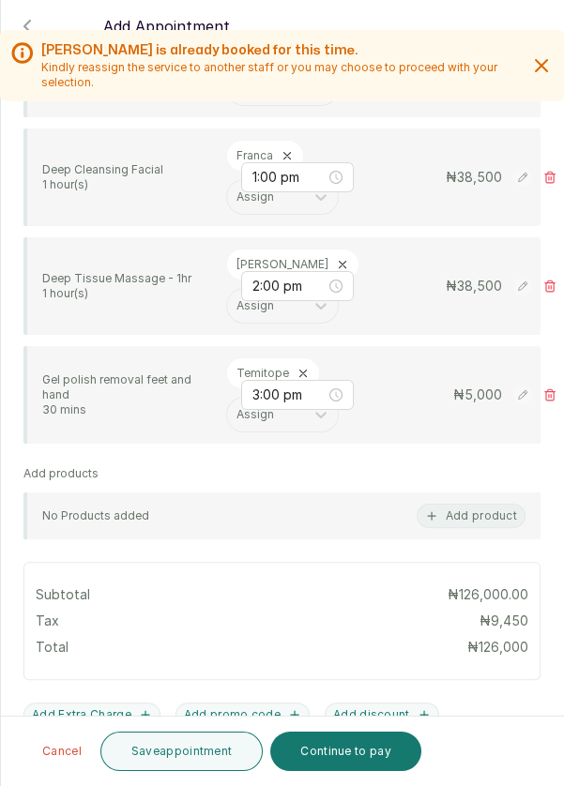
scroll to position [635, 0]
